Goal: Information Seeking & Learning: Find specific page/section

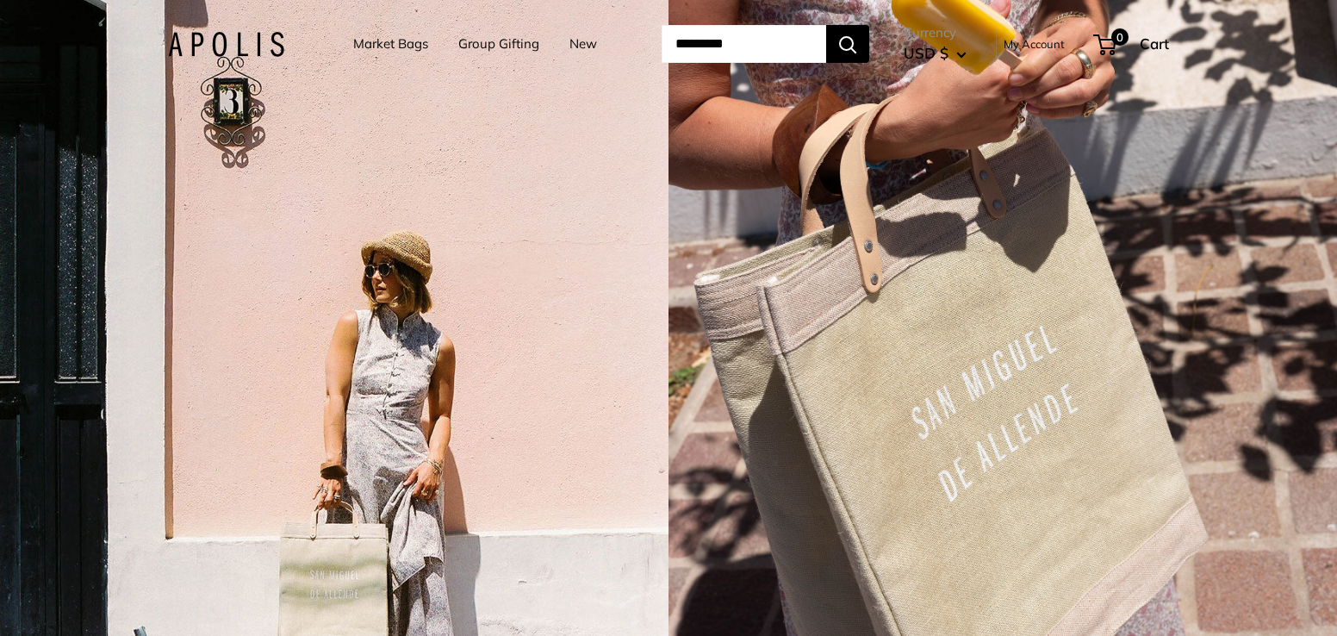
click at [784, 289] on div "3 / 5" at bounding box center [1003, 318] width 669 height 636
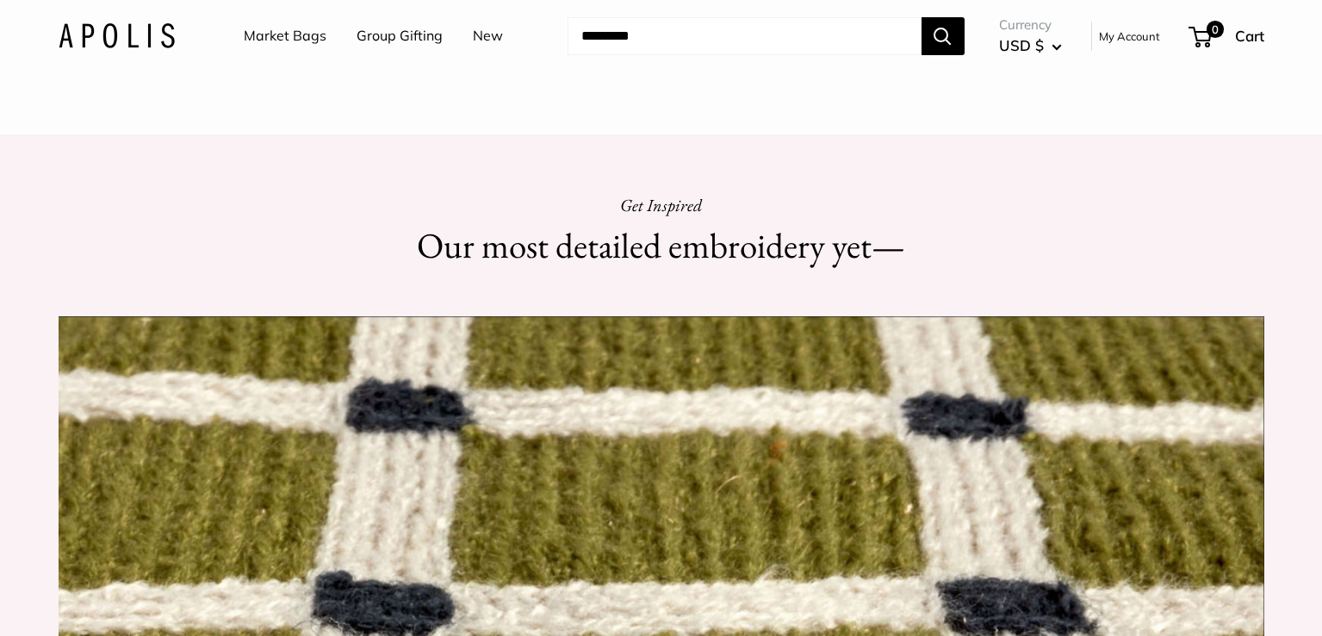
scroll to position [4522, 0]
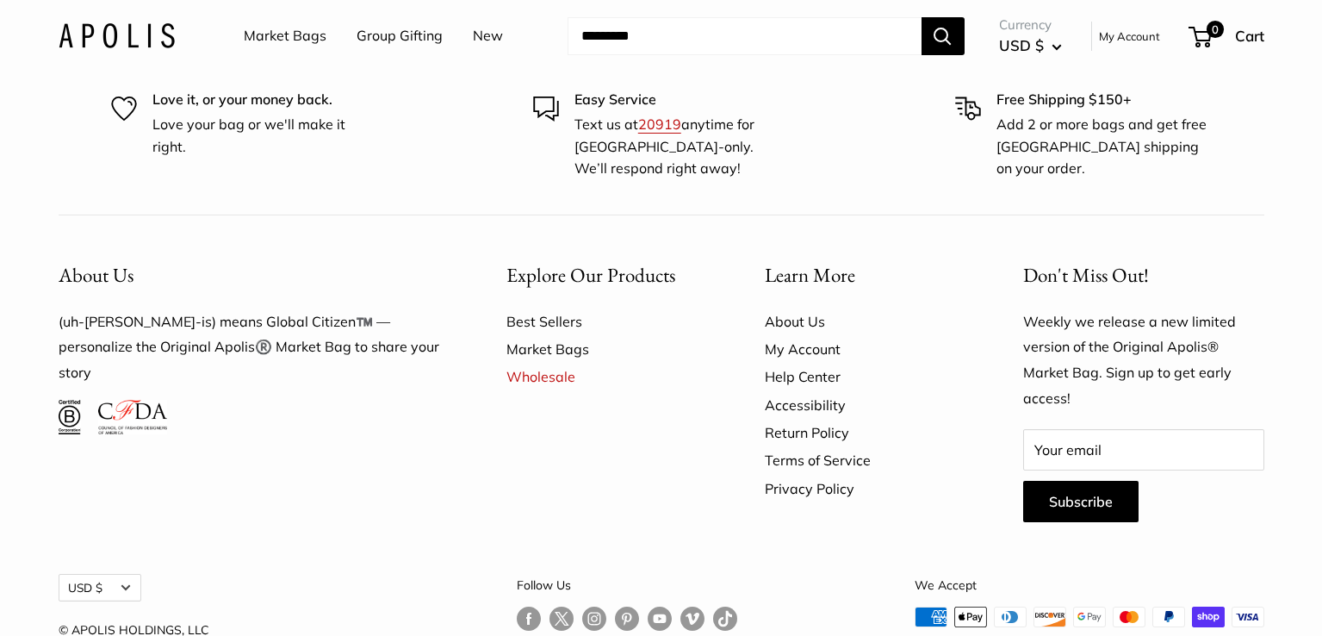
click at [839, 363] on link "Help Center" at bounding box center [864, 377] width 198 height 28
